Goal: Information Seeking & Learning: Learn about a topic

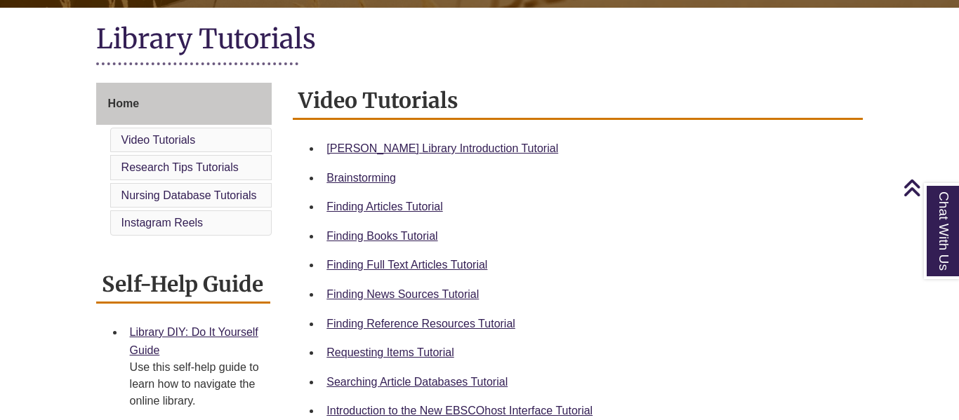
scroll to position [318, 0]
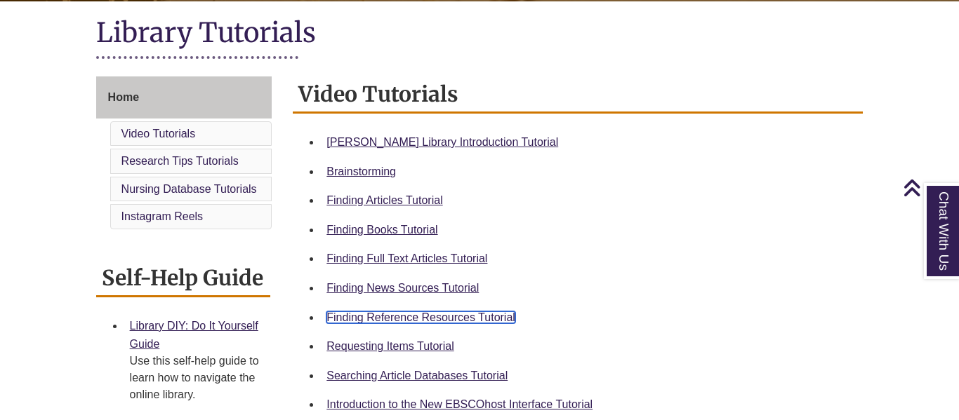
click at [448, 317] on link "Finding Reference Resources Tutorial" at bounding box center [420, 318] width 189 height 12
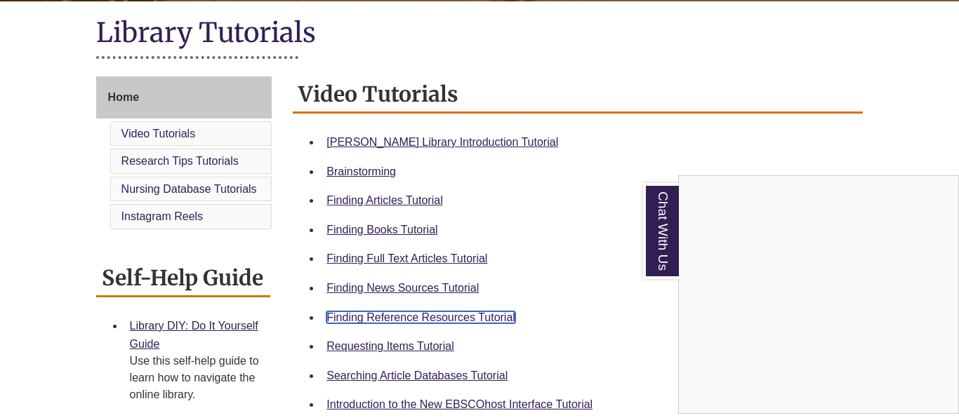
scroll to position [0, 0]
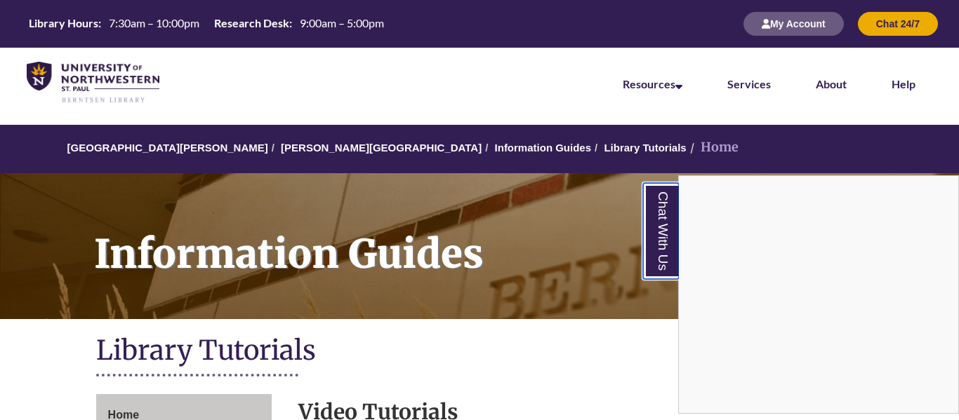
click at [651, 199] on link "Chat With Us" at bounding box center [661, 231] width 36 height 96
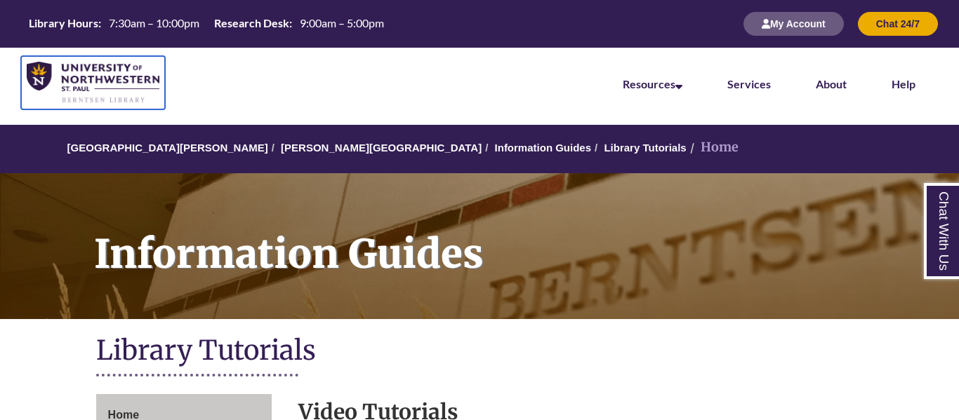
click at [107, 72] on img at bounding box center [93, 83] width 133 height 42
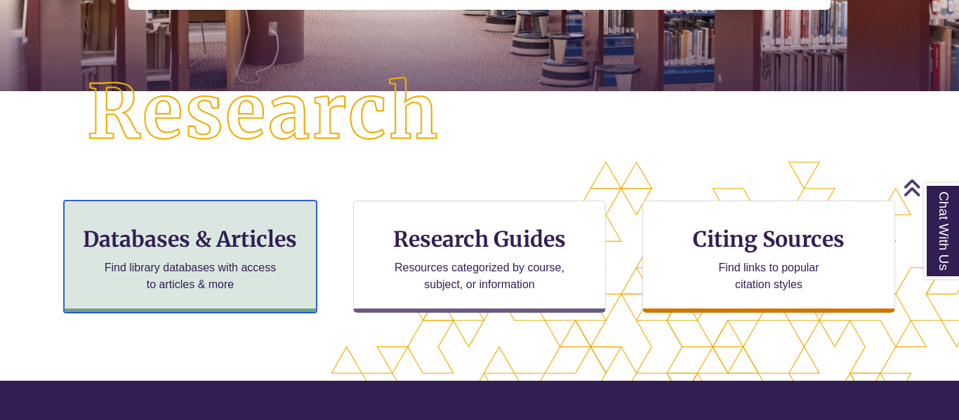
click at [260, 230] on h3 "Databases & Articles" at bounding box center [190, 239] width 229 height 27
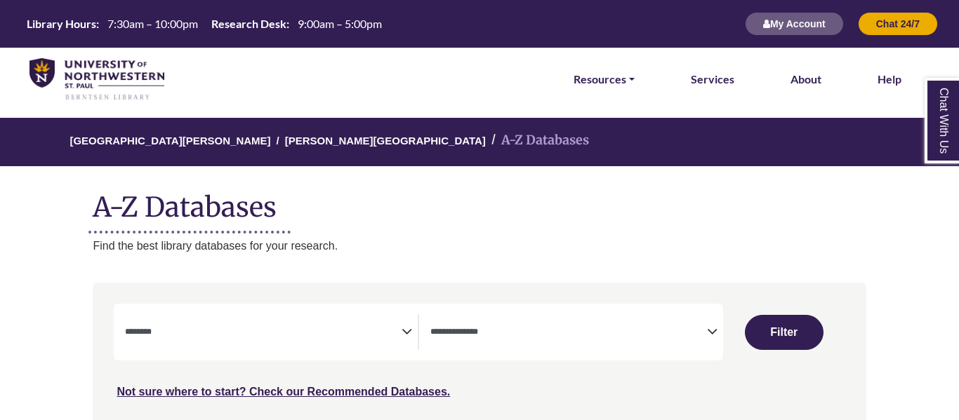
select select "Database Subject Filter"
select select "Database Types Filter"
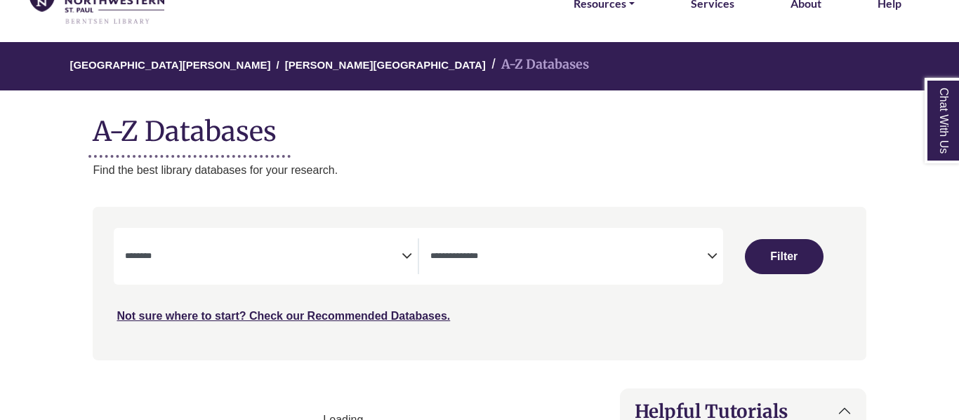
select select "Database Subject Filter"
click at [707, 253] on icon "Search filters" at bounding box center [712, 253] width 11 height 21
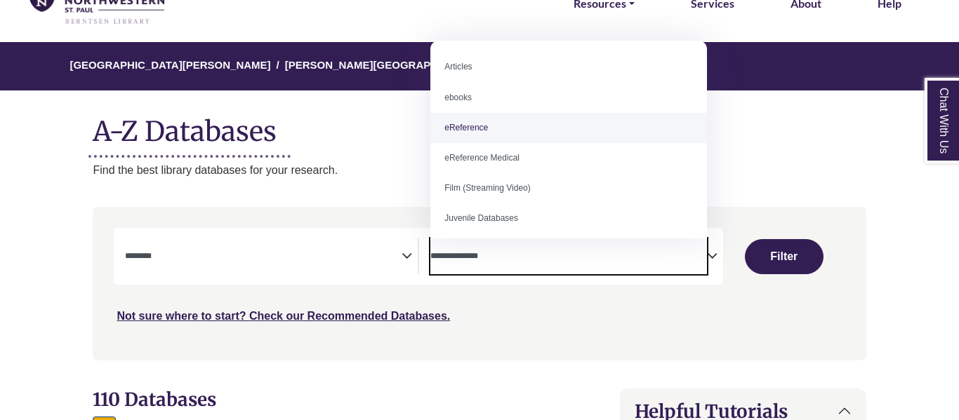
select select "*****"
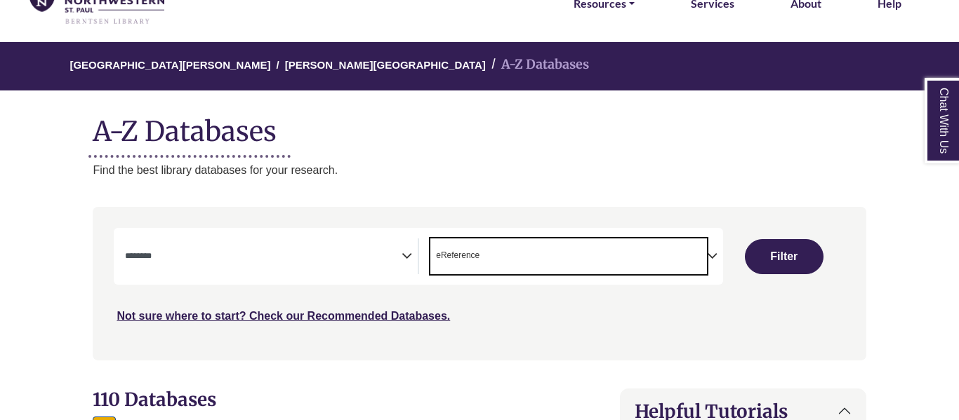
click at [404, 256] on icon "Search filters" at bounding box center [406, 253] width 11 height 21
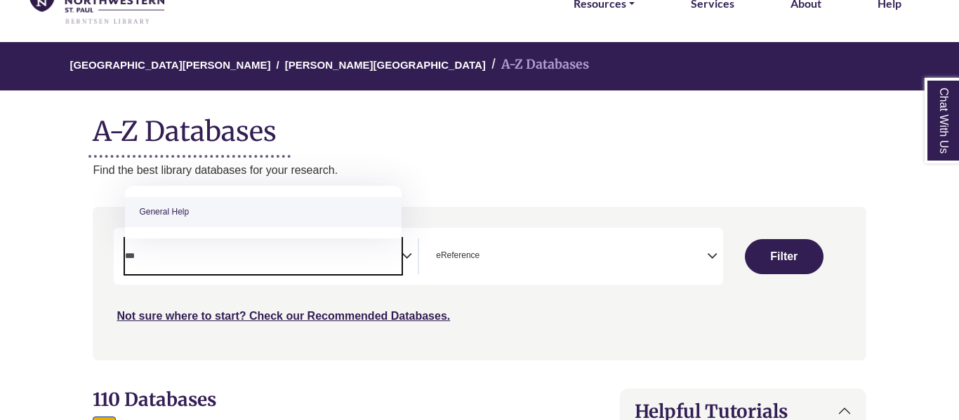
type textarea "***"
select select "*****"
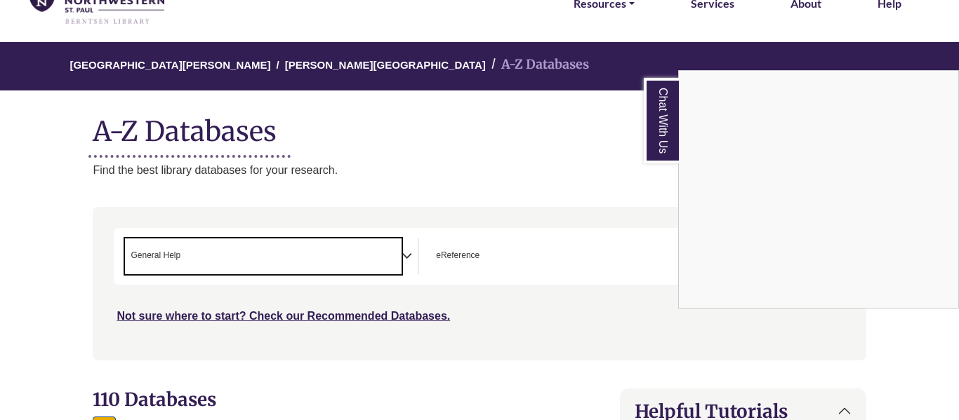
click at [654, 126] on link "Chat With Us" at bounding box center [660, 121] width 35 height 86
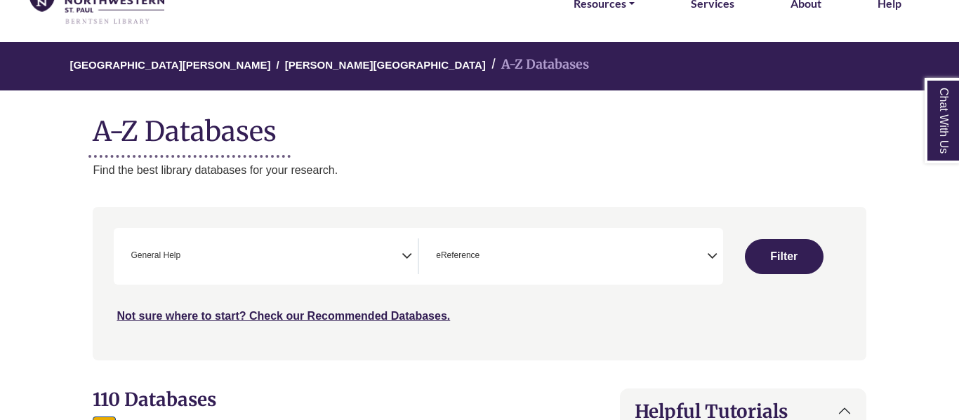
click at [799, 262] on button "Filter" at bounding box center [784, 256] width 79 height 35
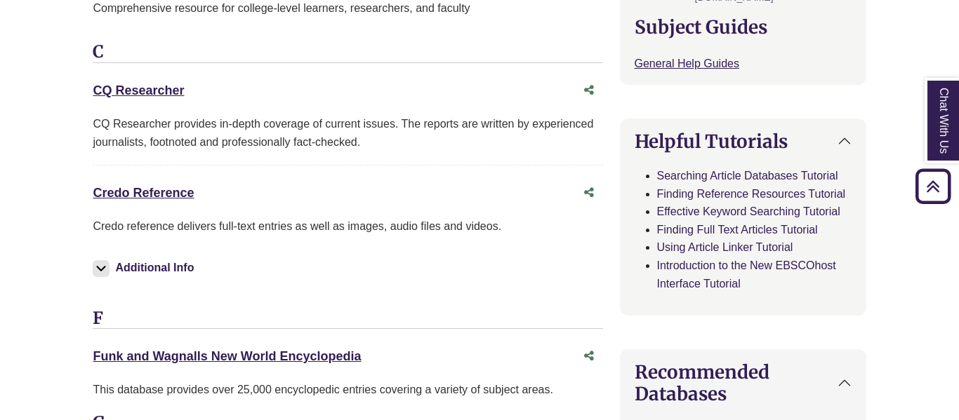
scroll to position [613, 0]
click at [180, 196] on link "Credo Reference This link opens in a new window" at bounding box center [143, 192] width 101 height 14
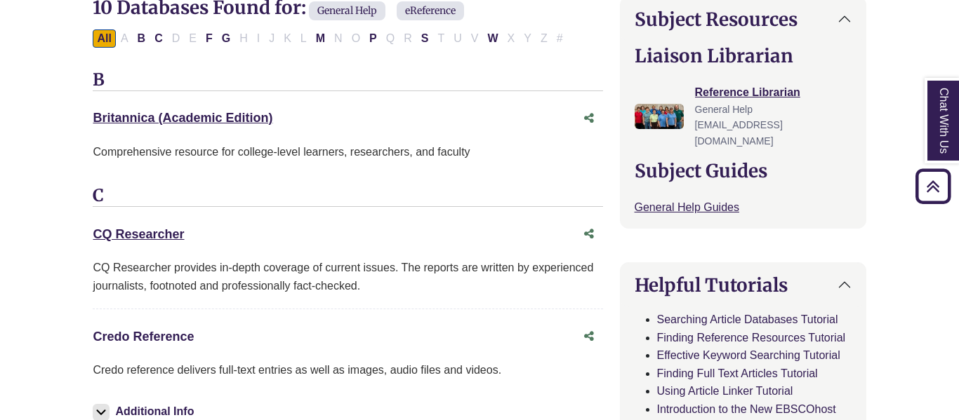
scroll to position [471, 0]
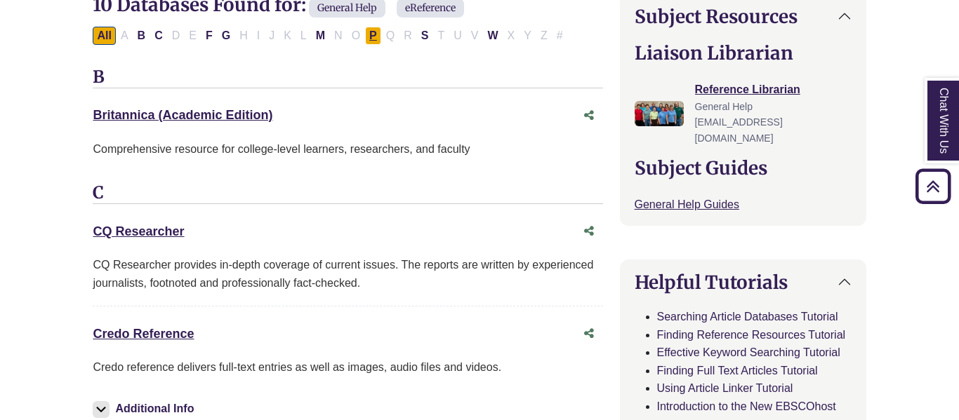
click at [373, 40] on button "P" at bounding box center [373, 36] width 16 height 18
click at [375, 35] on button "P" at bounding box center [373, 36] width 16 height 18
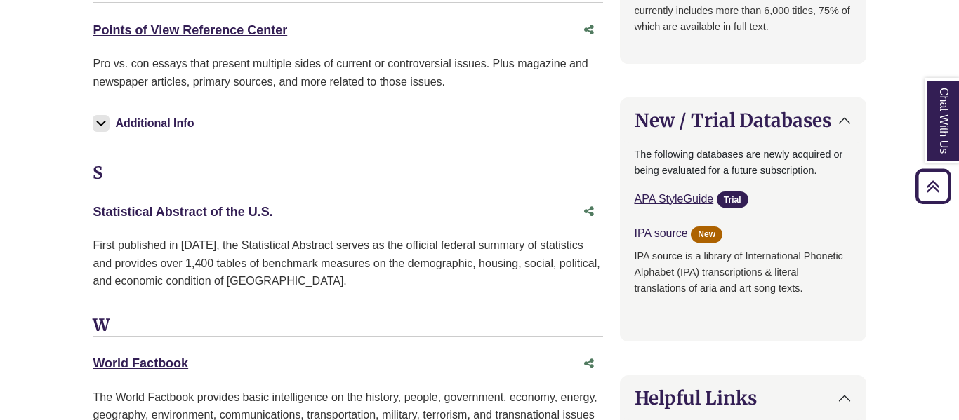
scroll to position [1327, 0]
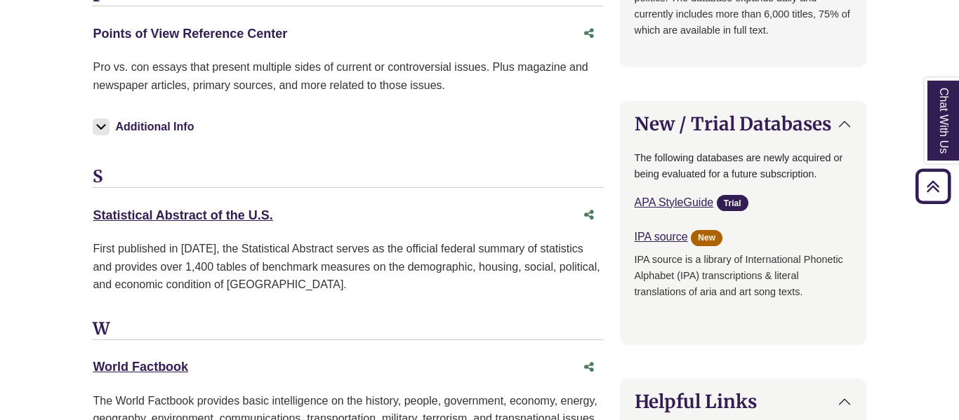
click at [269, 35] on link "Points of View Reference Center This link opens in a new window" at bounding box center [190, 34] width 194 height 14
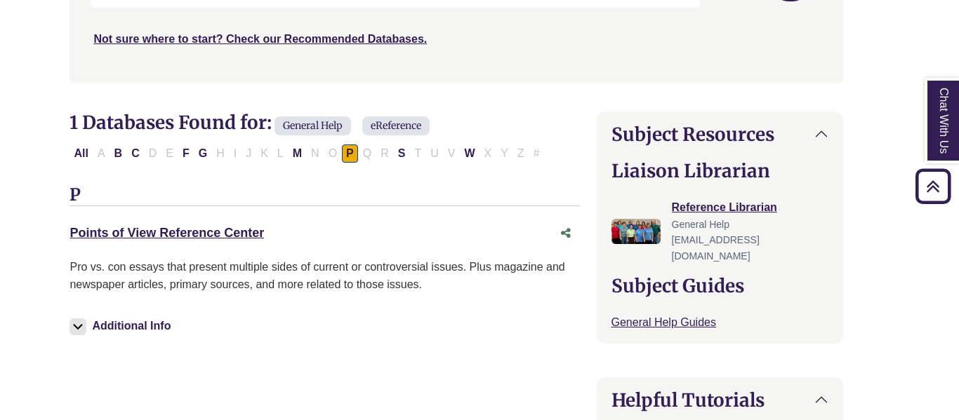
scroll to position [368, 22]
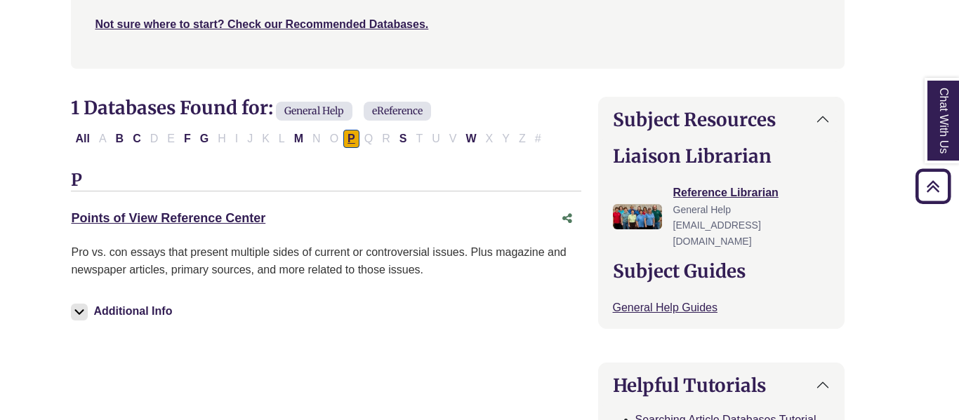
click at [344, 141] on button "P" at bounding box center [351, 139] width 16 height 18
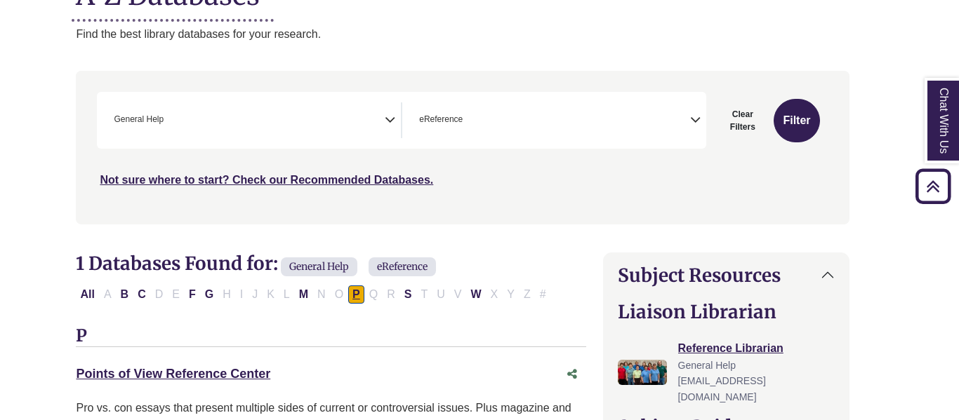
scroll to position [211, 13]
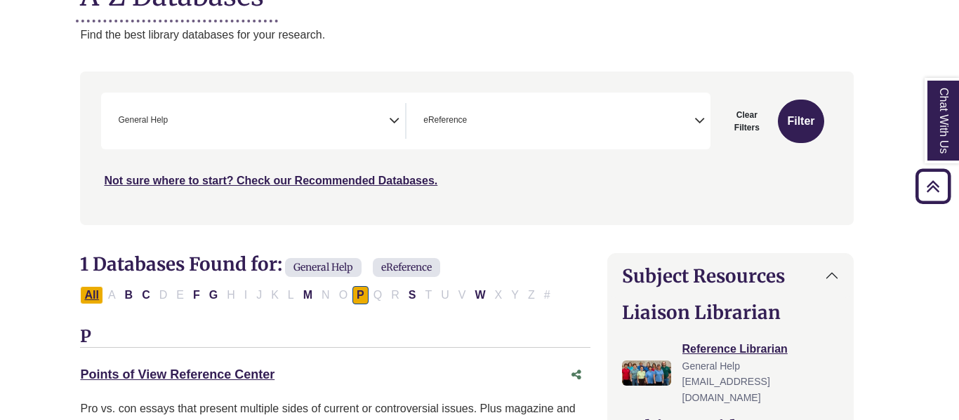
click at [84, 292] on button "All" at bounding box center [91, 295] width 22 height 18
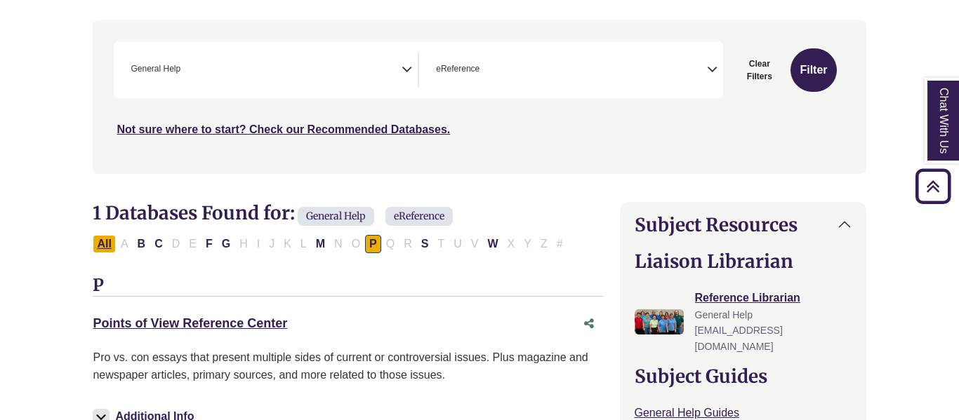
scroll to position [260, 0]
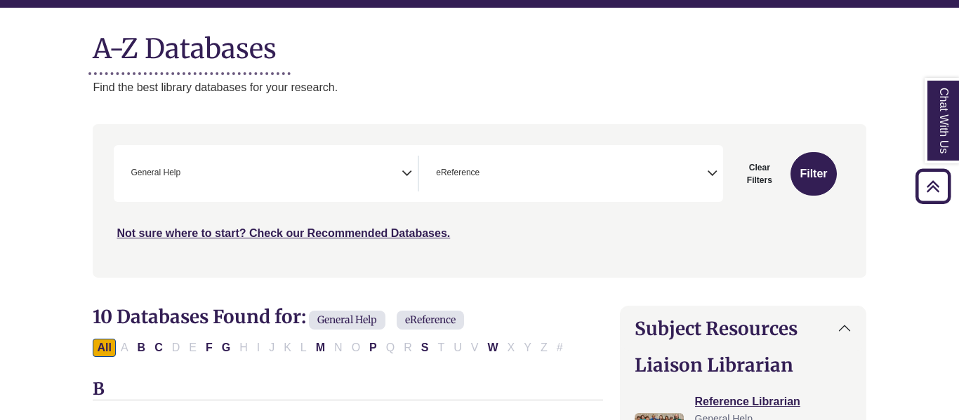
scroll to position [158, 0]
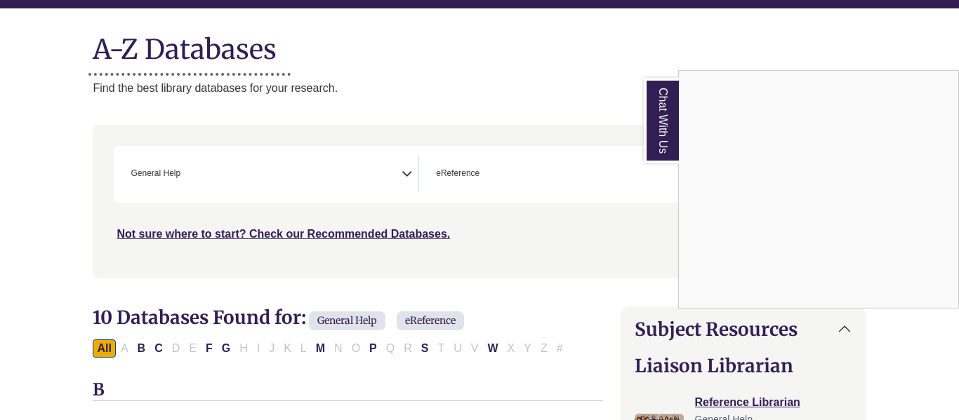
click at [672, 99] on link "Chat With Us" at bounding box center [660, 121] width 35 height 86
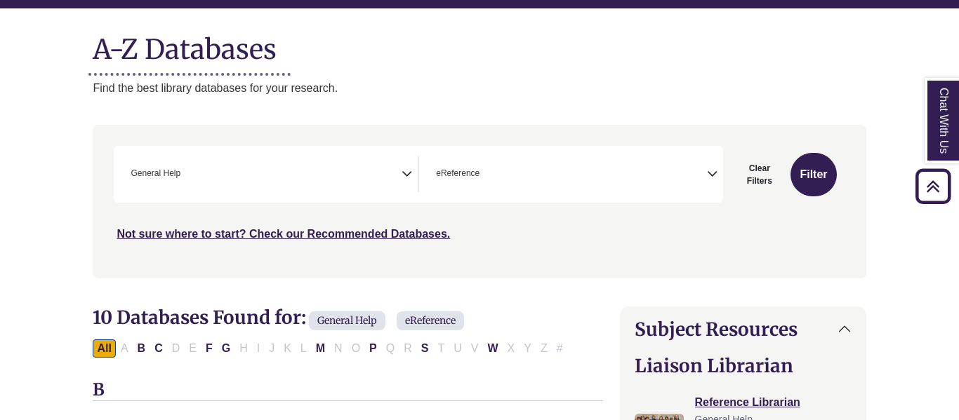
click at [405, 175] on icon "Search filters" at bounding box center [406, 171] width 11 height 21
click at [403, 166] on icon "Search filters" at bounding box center [406, 171] width 11 height 21
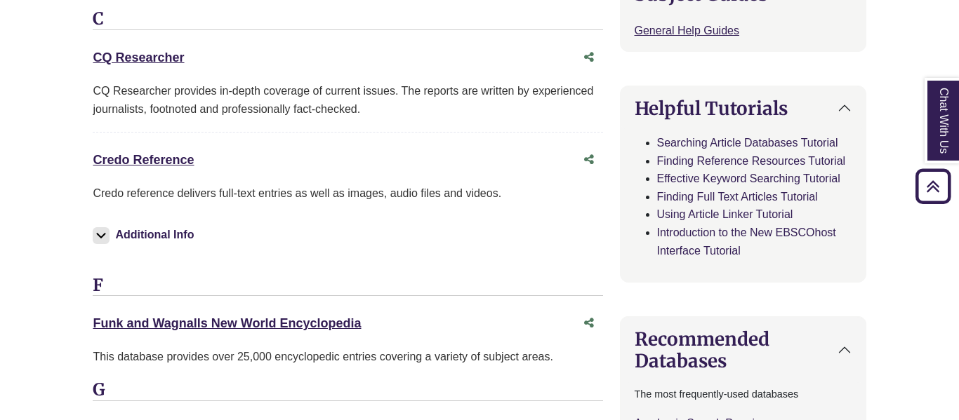
scroll to position [651, 0]
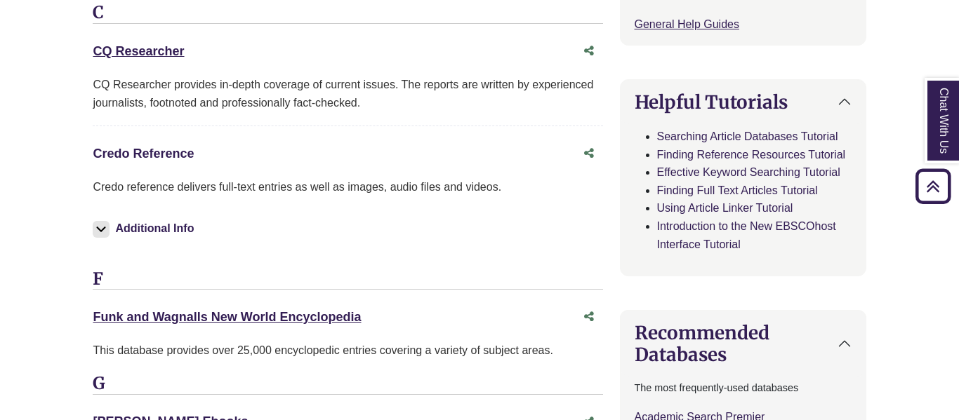
click at [174, 160] on link "Credo Reference This link opens in a new window" at bounding box center [143, 154] width 101 height 14
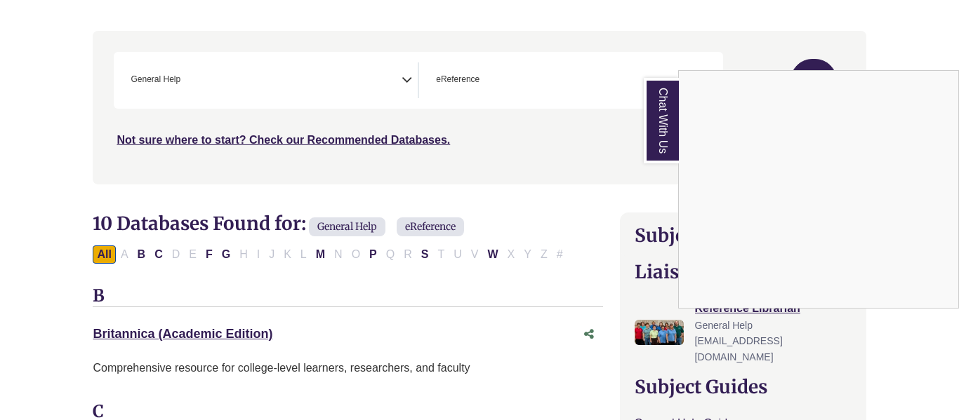
scroll to position [256, 0]
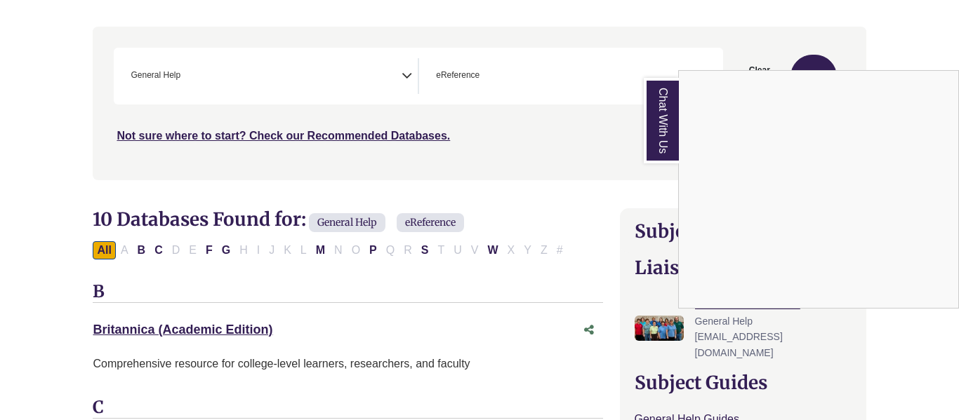
click at [401, 79] on div "Chat With Us" at bounding box center [479, 210] width 959 height 420
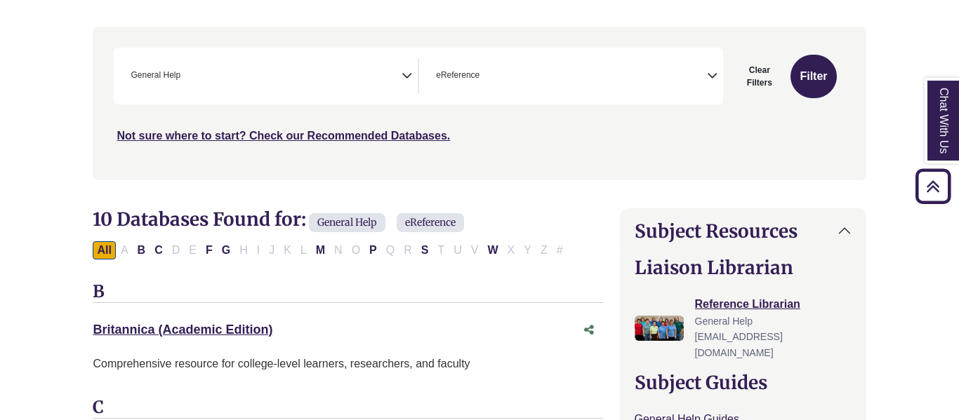
click at [401, 79] on icon "Search filters" at bounding box center [406, 73] width 11 height 21
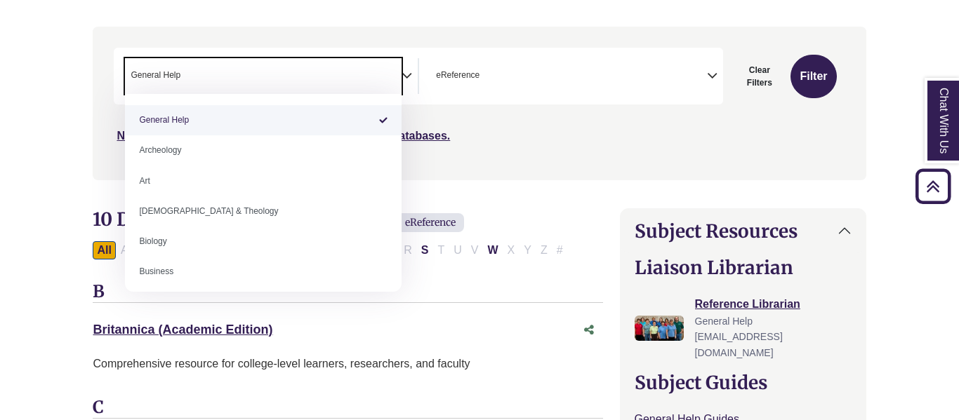
select select "Database Subject Filter"
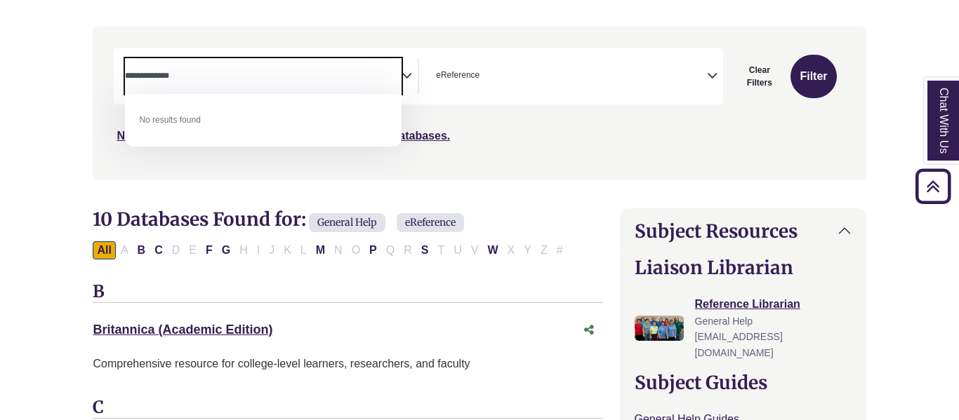
type textarea "*******"
type textarea "***"
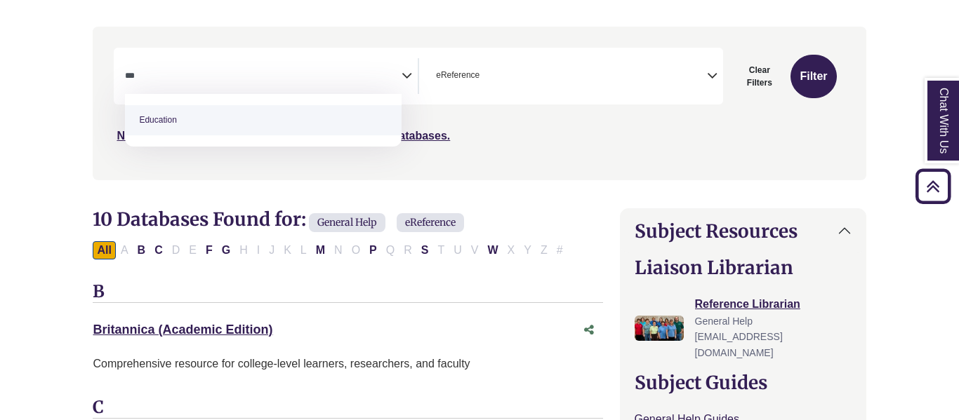
select select "*****"
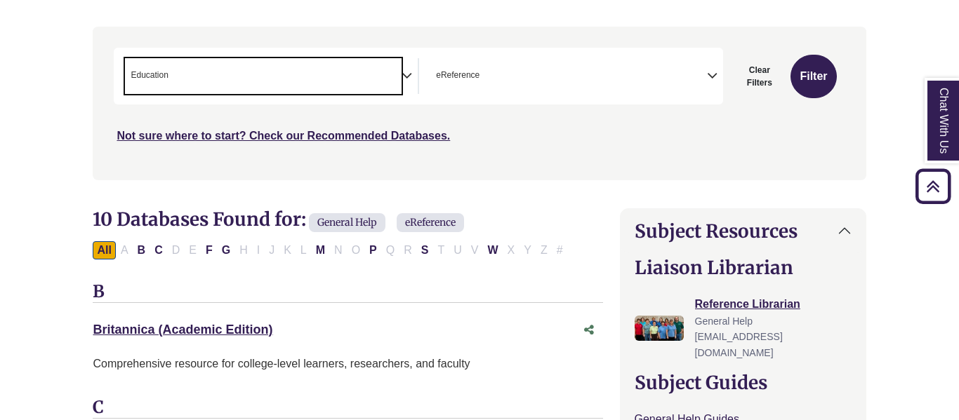
select select "Database Subject Filter"
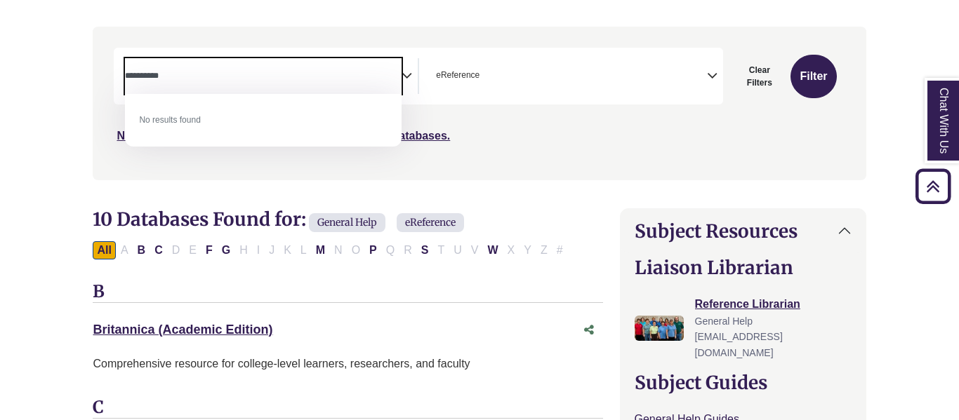
type textarea "*********"
select select "*****"
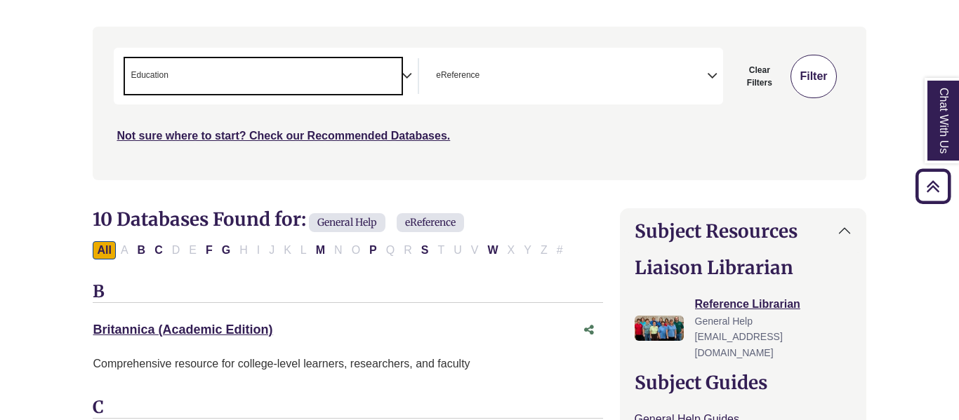
click at [813, 66] on button "Filter" at bounding box center [813, 77] width 46 height 44
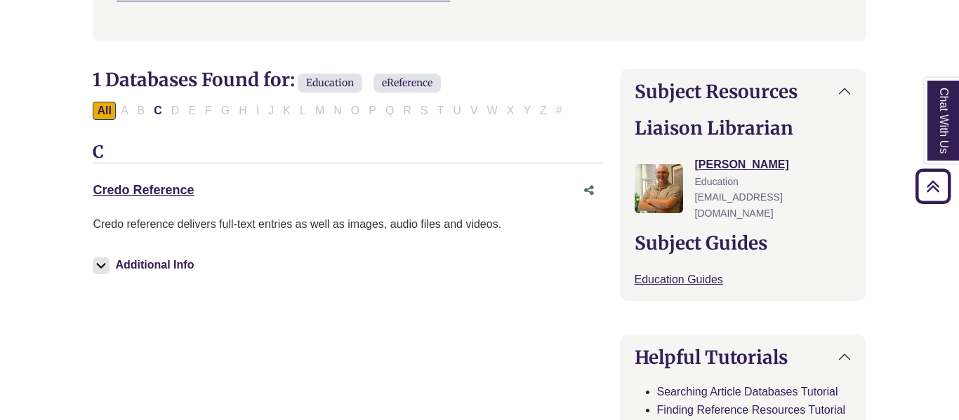
scroll to position [399, 0]
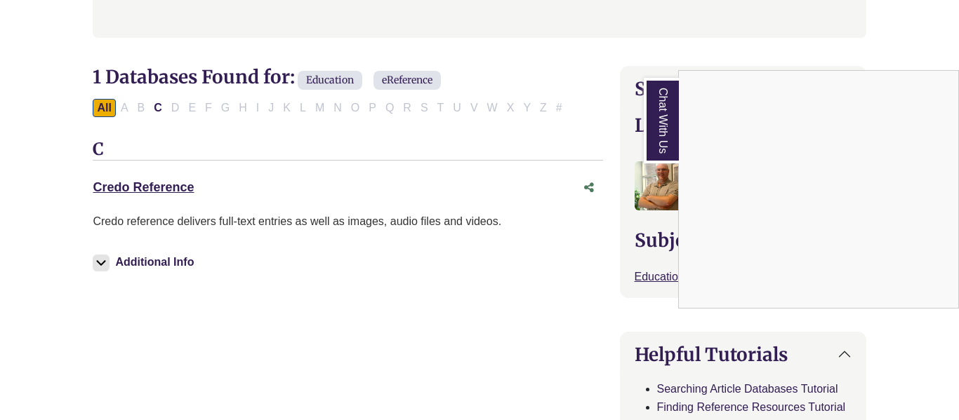
click at [647, 114] on link "Chat With Us" at bounding box center [660, 121] width 35 height 86
